Goal: Task Accomplishment & Management: Use online tool/utility

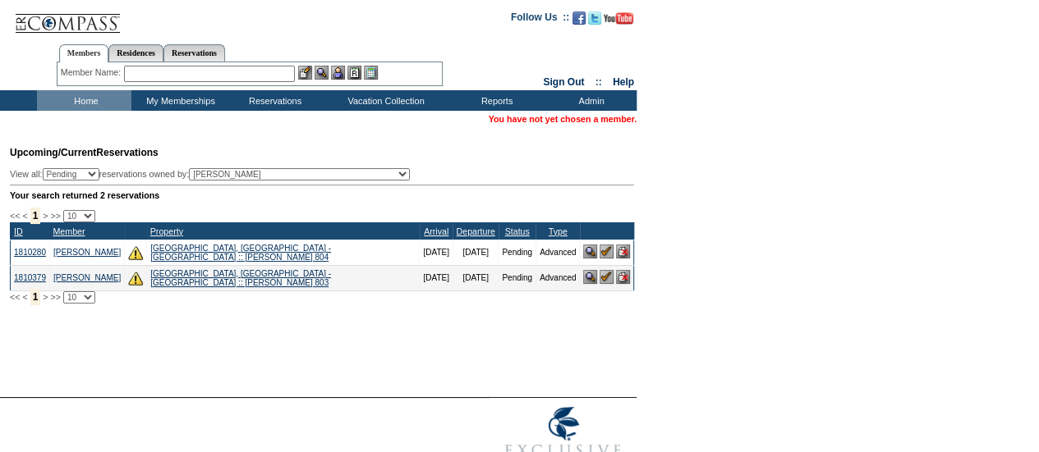
click at [227, 70] on input "text" at bounding box center [209, 74] width 171 height 16
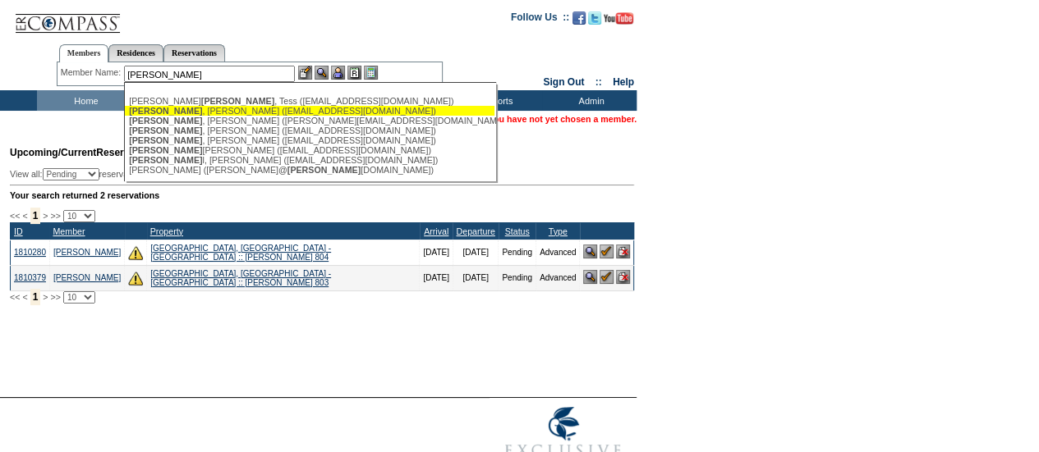
click at [237, 114] on div "Segal , Evan (evanjsegal@gmail.com)" at bounding box center [309, 111] width 361 height 10
type input "Segal, Evan (evanjsegal@gmail.com)"
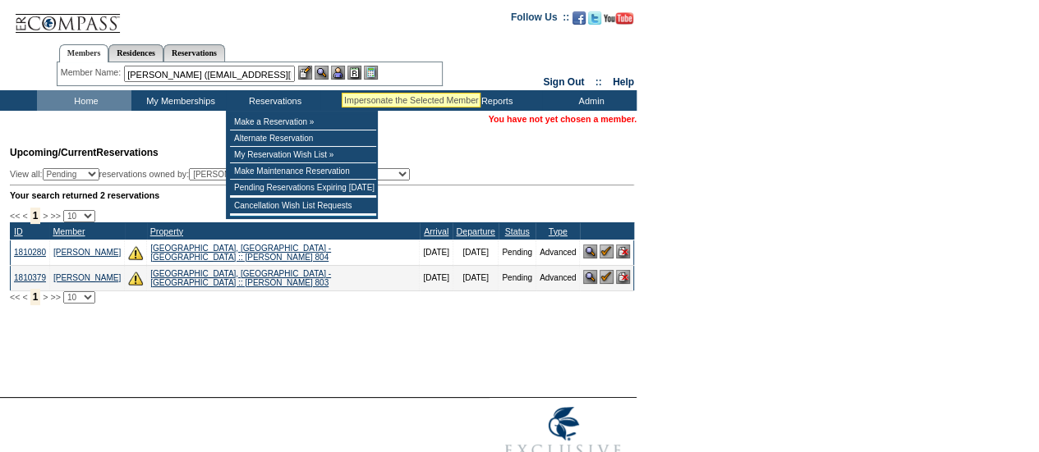
click at [342, 72] on img at bounding box center [338, 73] width 14 height 14
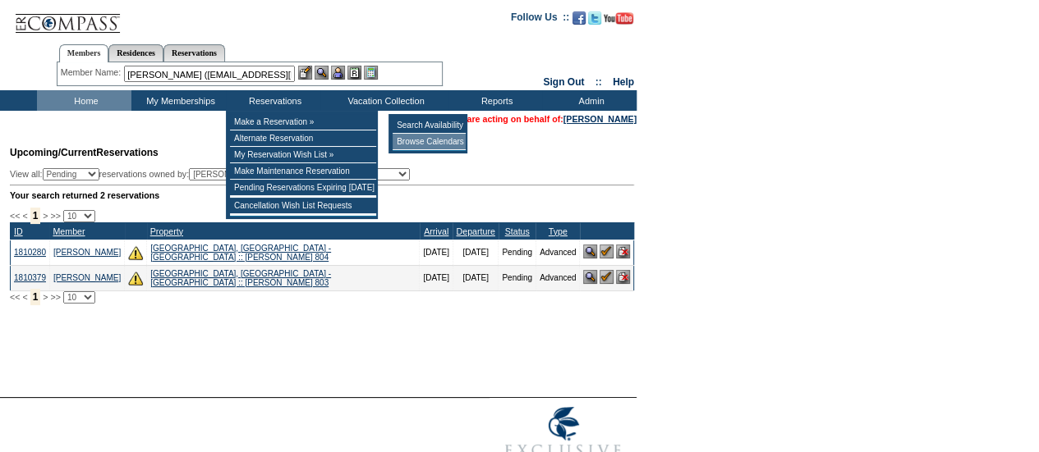
click at [418, 149] on td "Browse Calendars" at bounding box center [429, 142] width 73 height 16
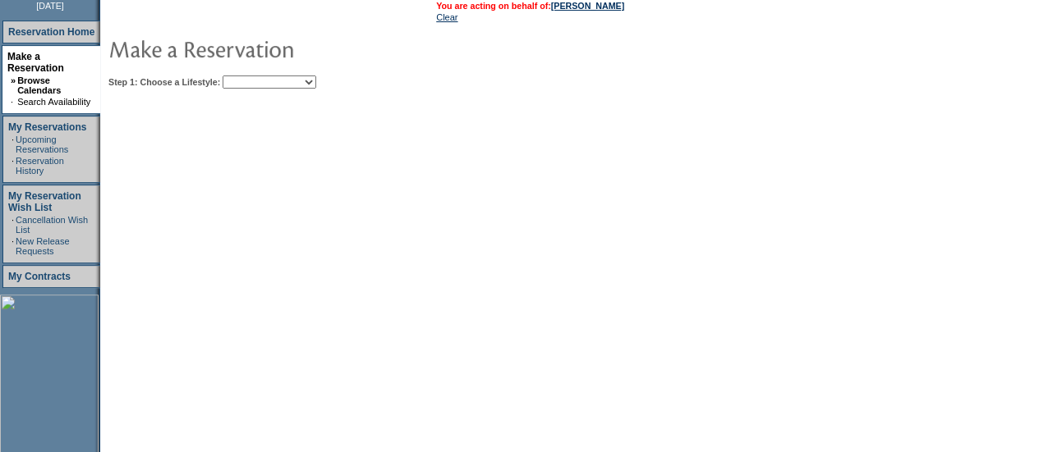
scroll to position [227, 0]
click at [309, 80] on select "Beach Leisure Metropolitan Mountain OIAL for Adventure OIAL for Couples OIAL fo…" at bounding box center [270, 80] width 94 height 13
select select "Beach"
click at [250, 74] on select "Beach Leisure Metropolitan Mountain OIAL for Adventure OIAL for Couples OIAL fo…" at bounding box center [270, 80] width 94 height 13
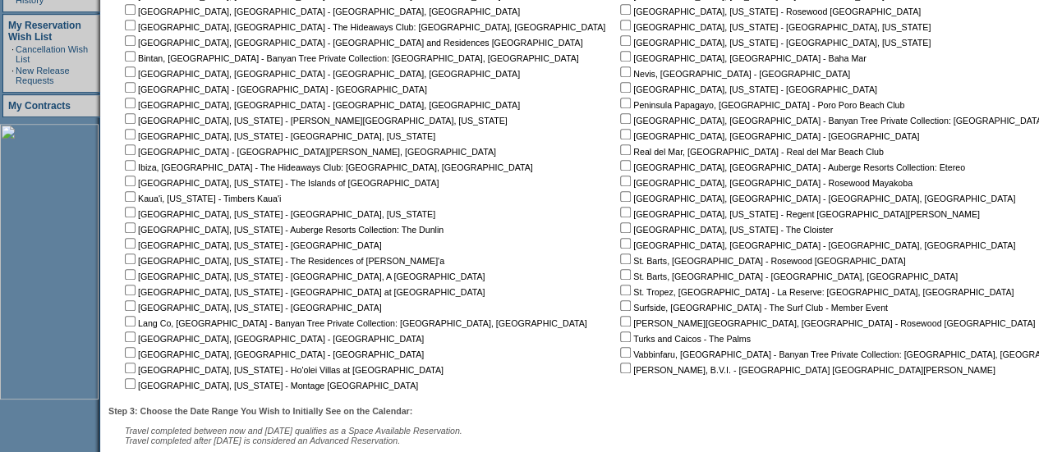
scroll to position [397, 0]
click at [135, 241] on input "checkbox" at bounding box center [130, 242] width 11 height 11
checkbox input "true"
click at [135, 258] on input "checkbox" at bounding box center [130, 258] width 11 height 11
checkbox input "true"
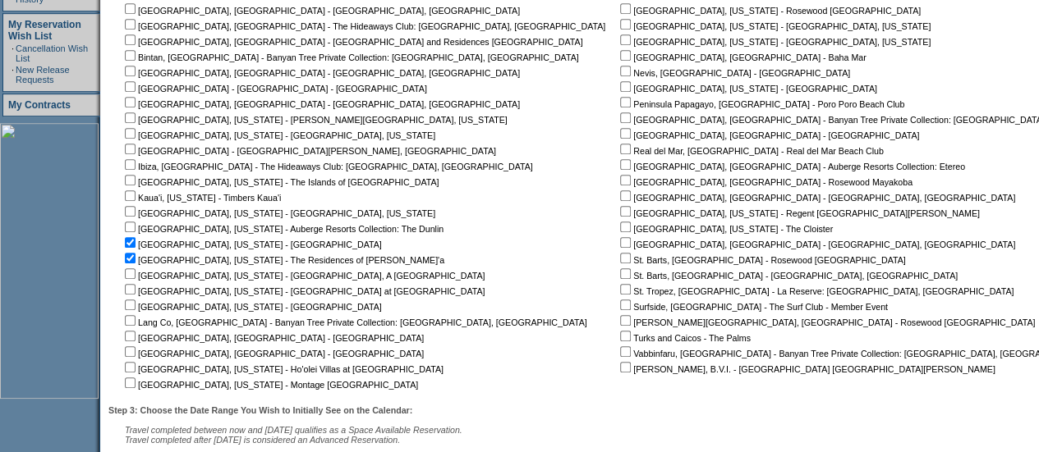
click at [135, 367] on input "checkbox" at bounding box center [130, 367] width 11 height 11
checkbox input "true"
click at [135, 387] on input "checkbox" at bounding box center [130, 383] width 11 height 11
checkbox input "true"
click at [135, 196] on input "checkbox" at bounding box center [130, 196] width 11 height 11
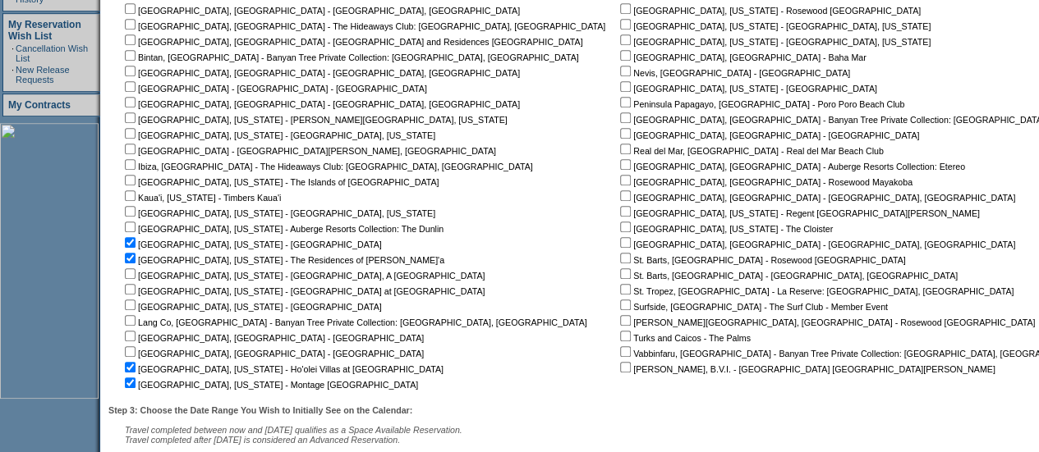
checkbox input "true"
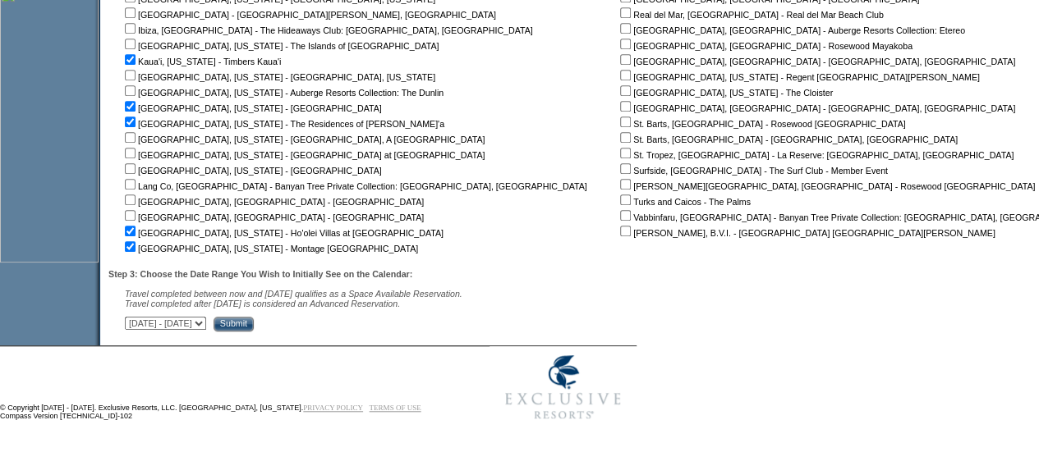
click at [206, 324] on select "[DATE] - [DATE] [DATE] - [DATE] [DATE] - [DATE] [DATE] - [DATE] [DATE] - [DATE]…" at bounding box center [165, 323] width 81 height 13
select select "[DATE]|[DATE]"
click at [133, 317] on select "[DATE] - [DATE] [DATE] - [DATE] [DATE] - [DATE] [DATE] - [DATE] [DATE] - [DATE]…" at bounding box center [165, 323] width 81 height 13
click at [254, 326] on input "Submit" at bounding box center [234, 324] width 40 height 15
